Goal: Navigation & Orientation: Find specific page/section

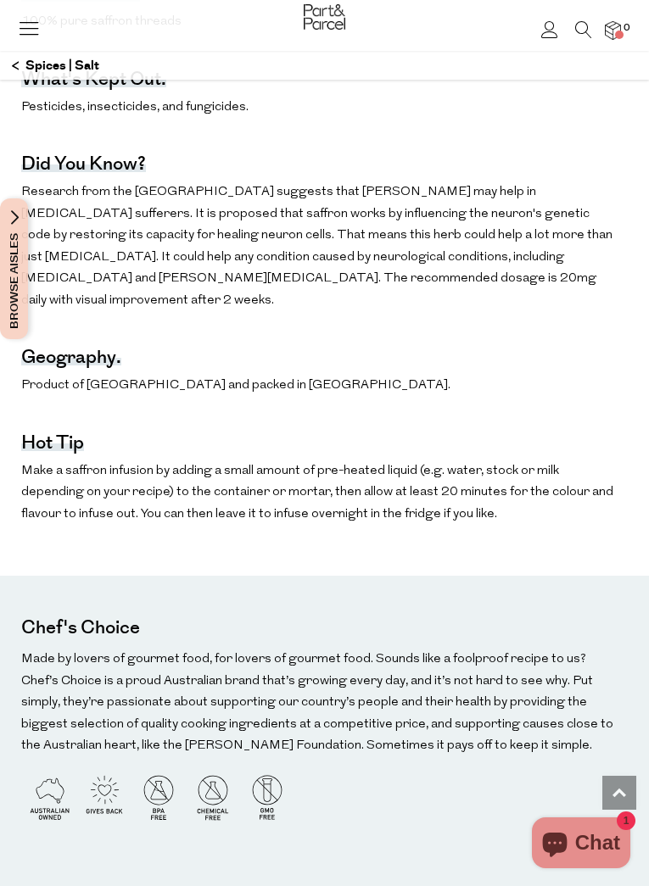
scroll to position [1361, 0]
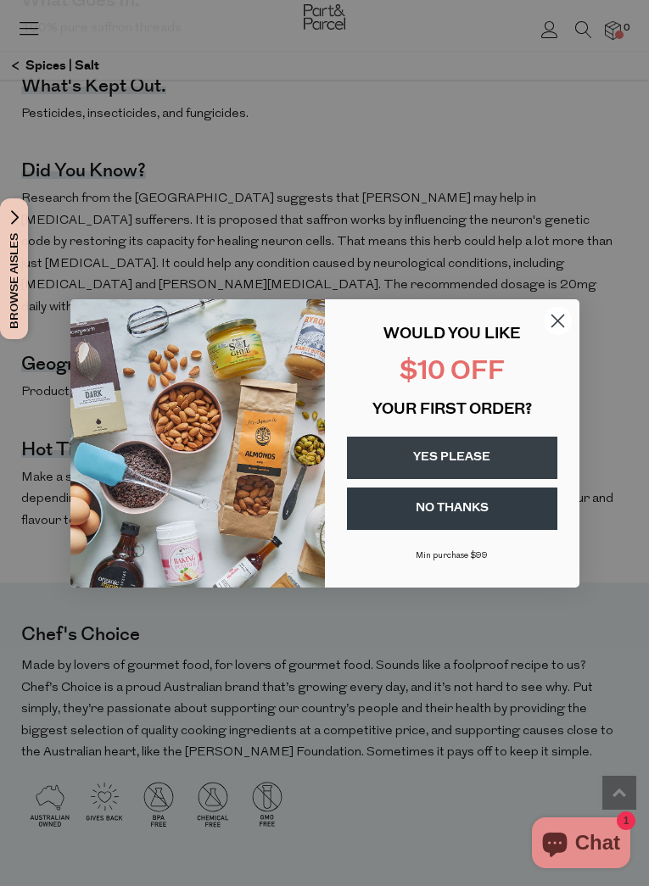
click at [551, 312] on circle "Close dialog" at bounding box center [557, 320] width 28 height 28
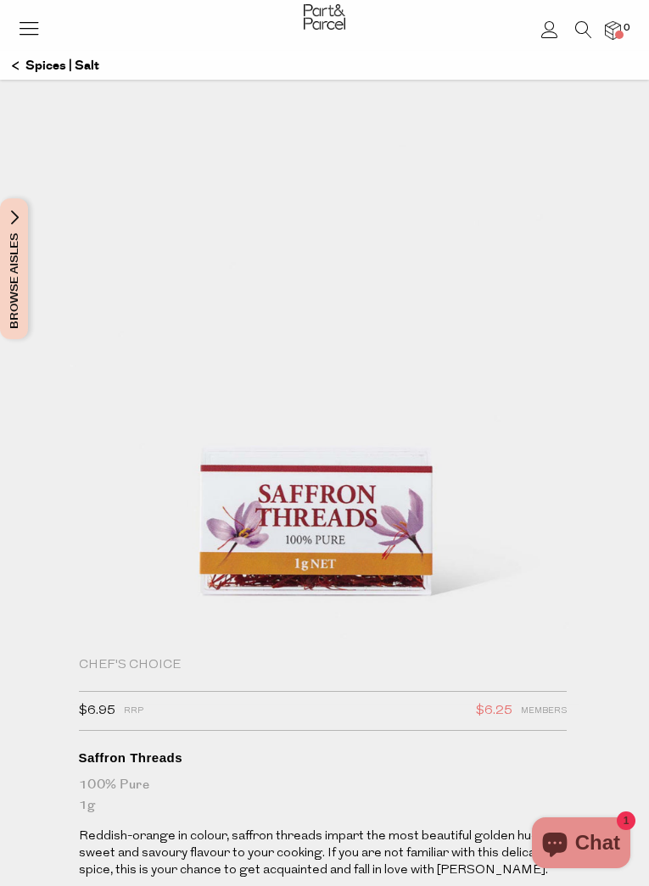
scroll to position [2, 1]
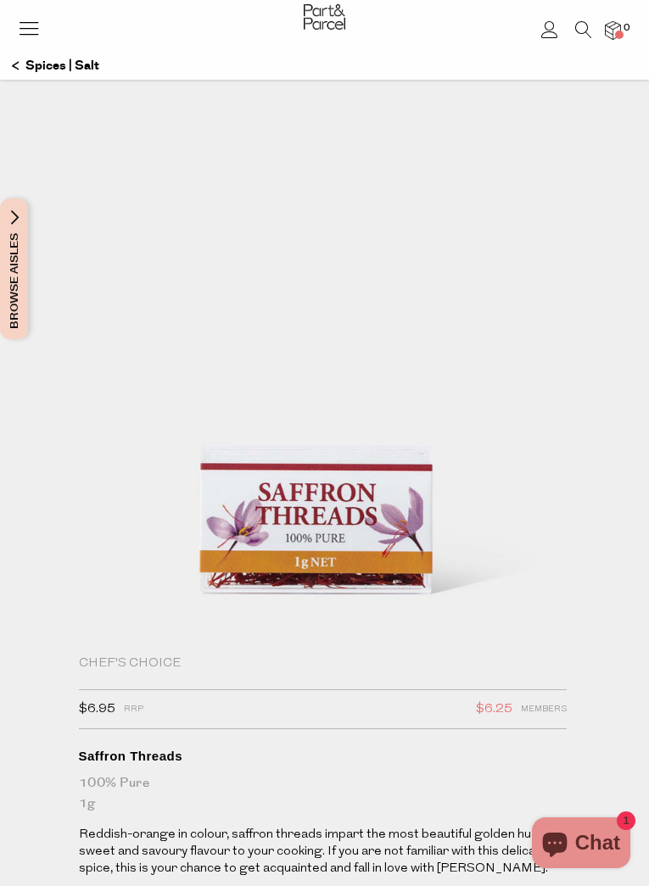
click at [322, 13] on img at bounding box center [325, 16] width 42 height 25
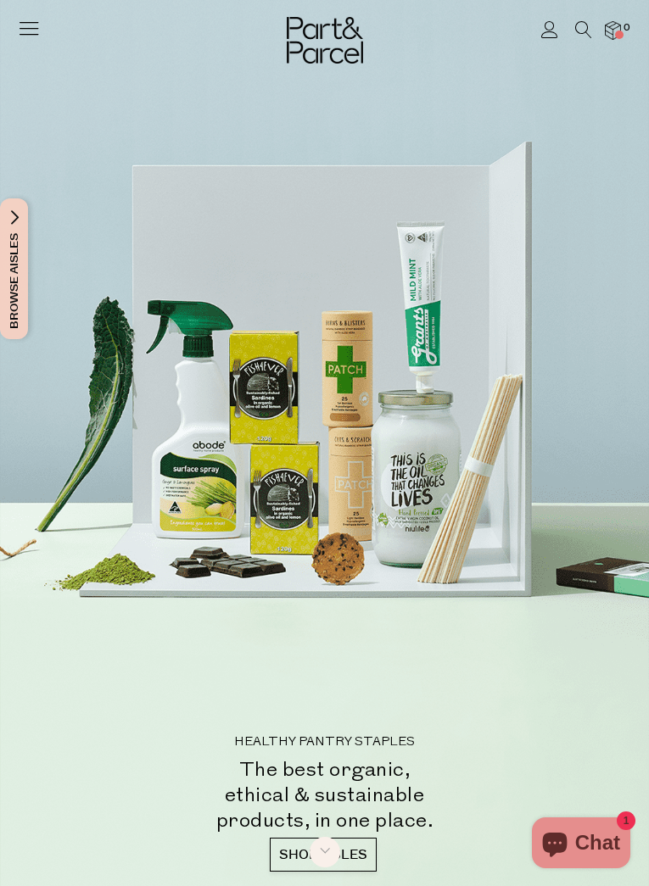
click at [28, 31] on icon at bounding box center [29, 28] width 24 height 24
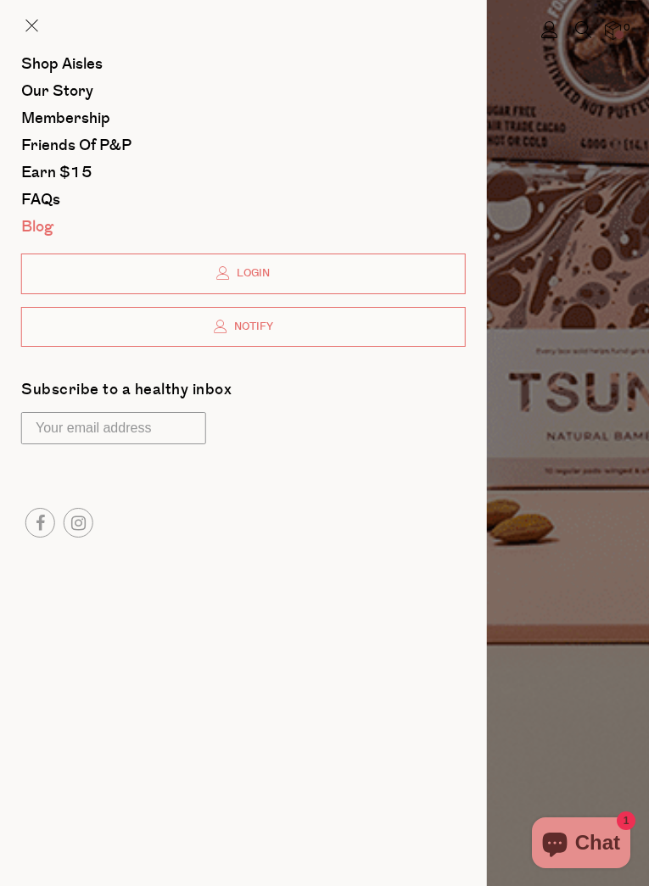
click at [59, 230] on link "Blog" at bounding box center [243, 227] width 445 height 15
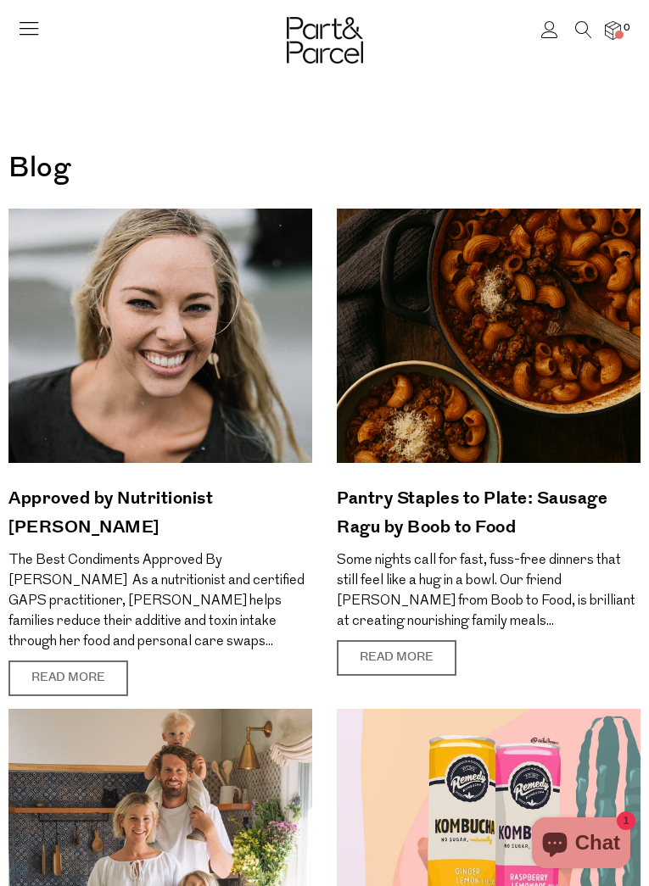
click at [27, 29] on icon at bounding box center [29, 28] width 24 height 24
